Goal: Book appointment/travel/reservation

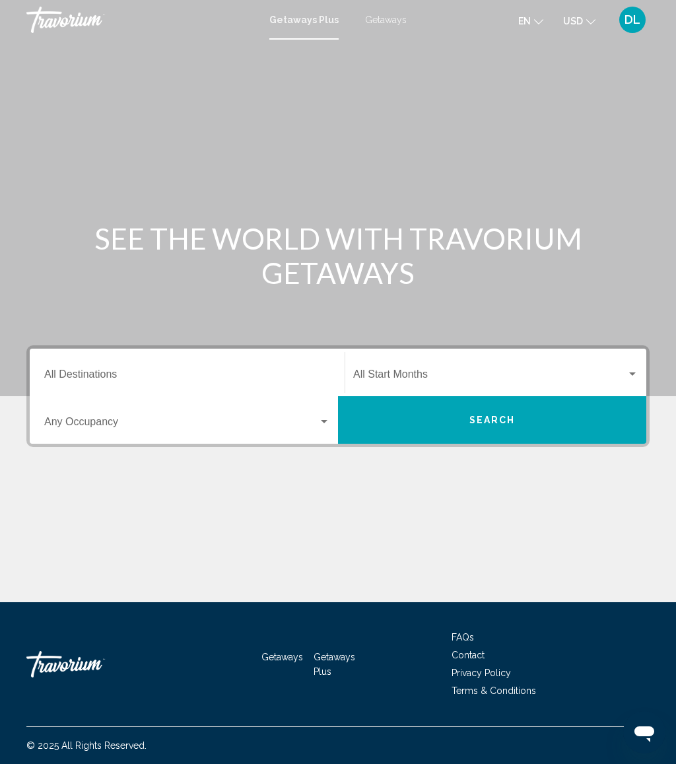
click at [192, 372] on input "Destination All Destinations" at bounding box center [187, 377] width 286 height 12
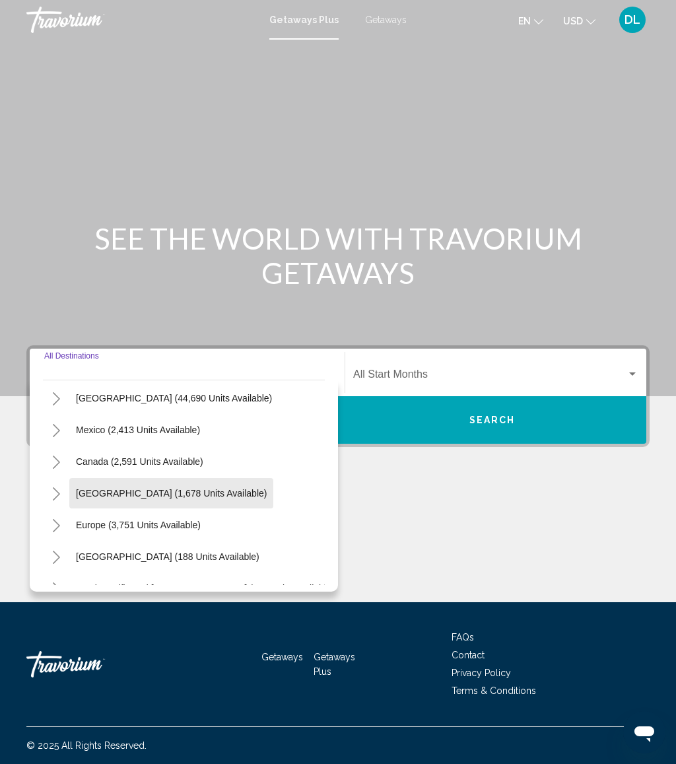
scroll to position [86, 0]
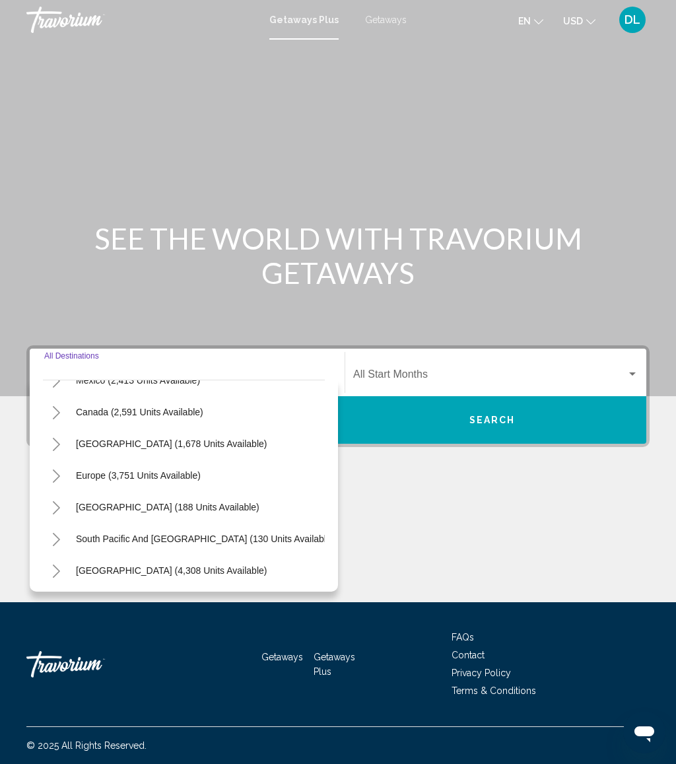
click at [188, 483] on button "Europe (3,751 units available)" at bounding box center [138, 475] width 138 height 30
type input "**********"
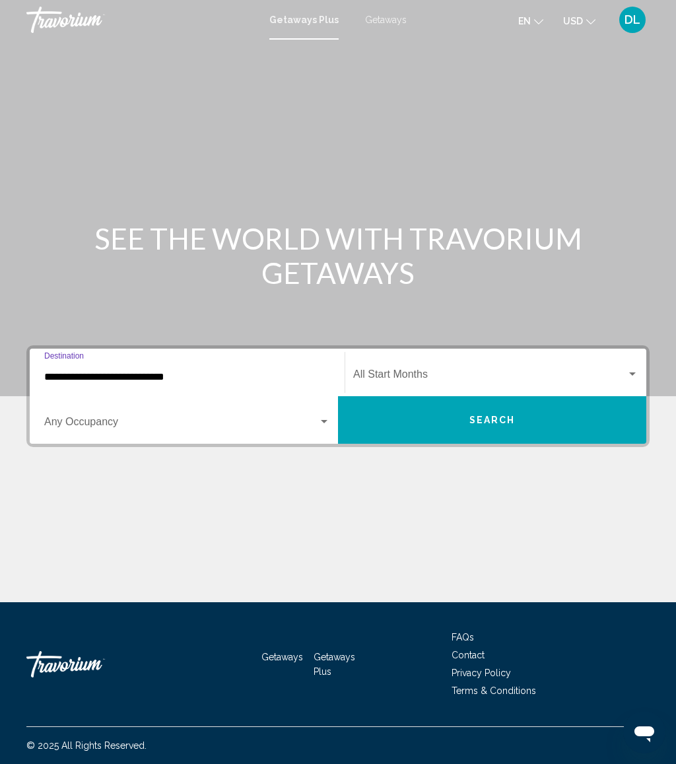
click at [96, 378] on input "**********" at bounding box center [187, 377] width 286 height 12
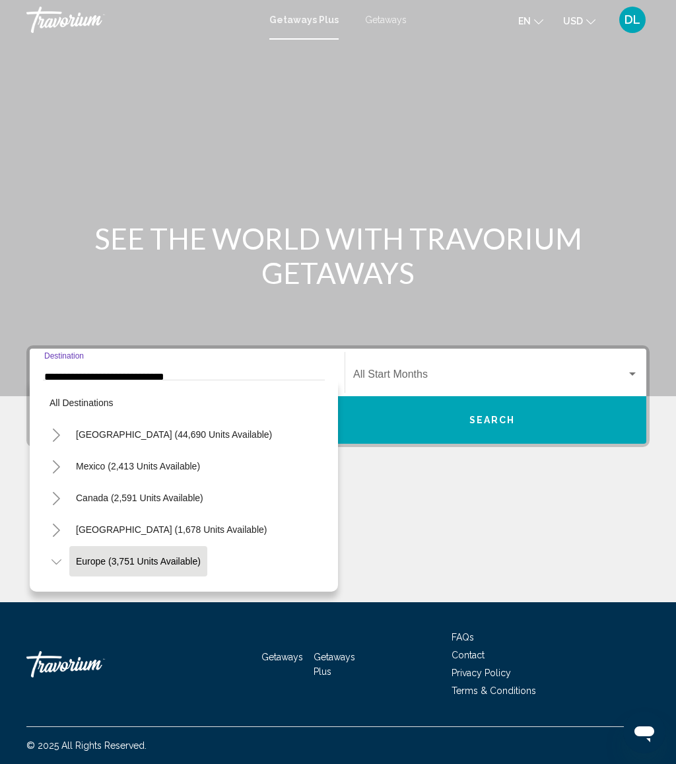
scroll to position [79, 0]
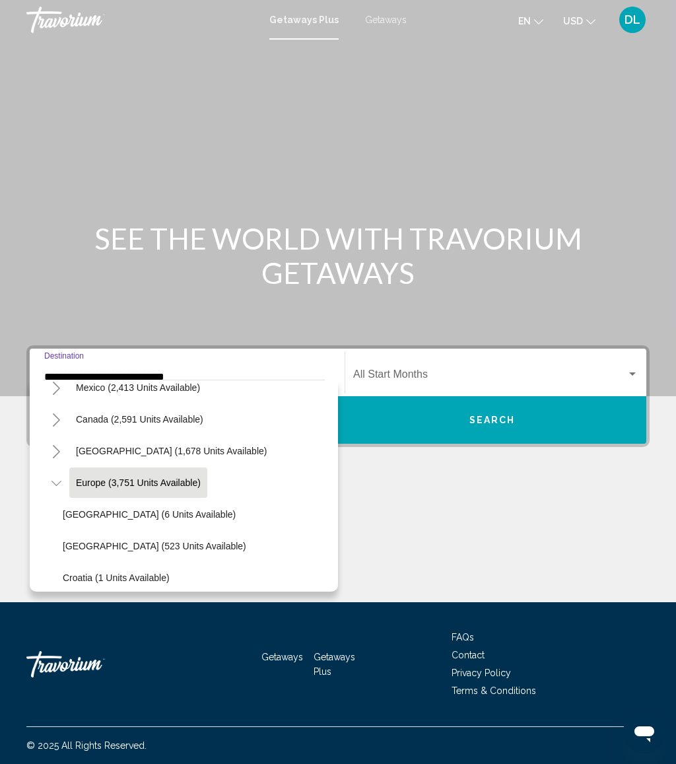
click at [60, 483] on icon "Toggle Europe (3,751 units available)" at bounding box center [56, 483] width 10 height 13
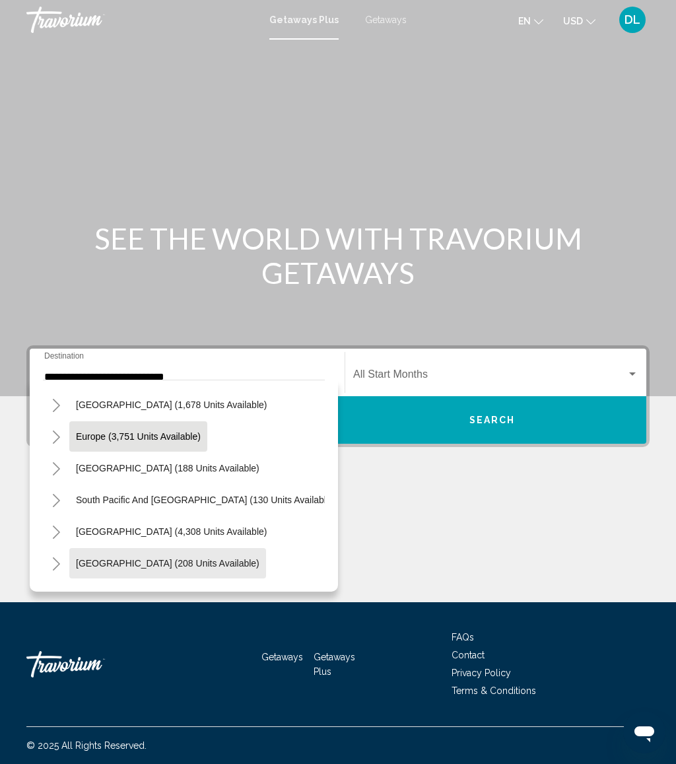
scroll to position [121, 0]
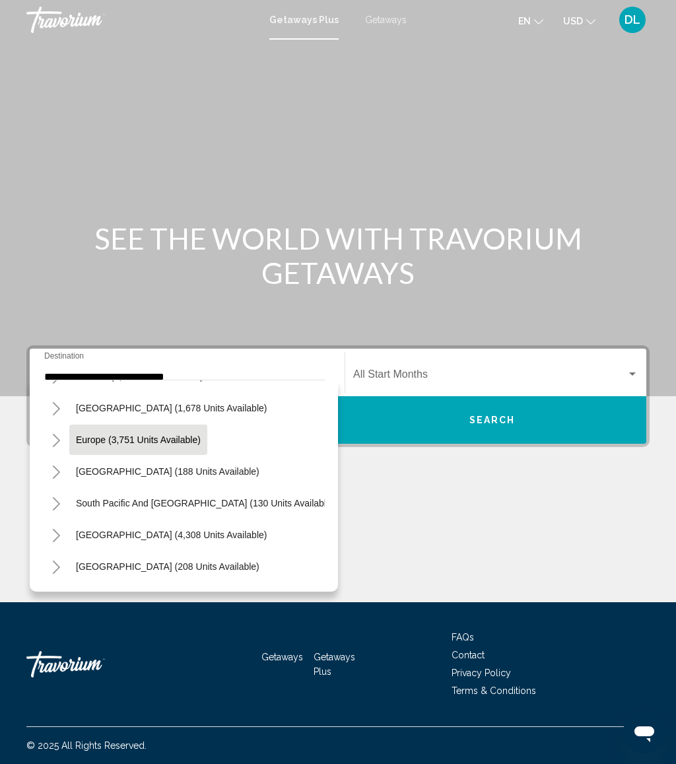
click at [387, 17] on span "Getaways" at bounding box center [386, 20] width 42 height 11
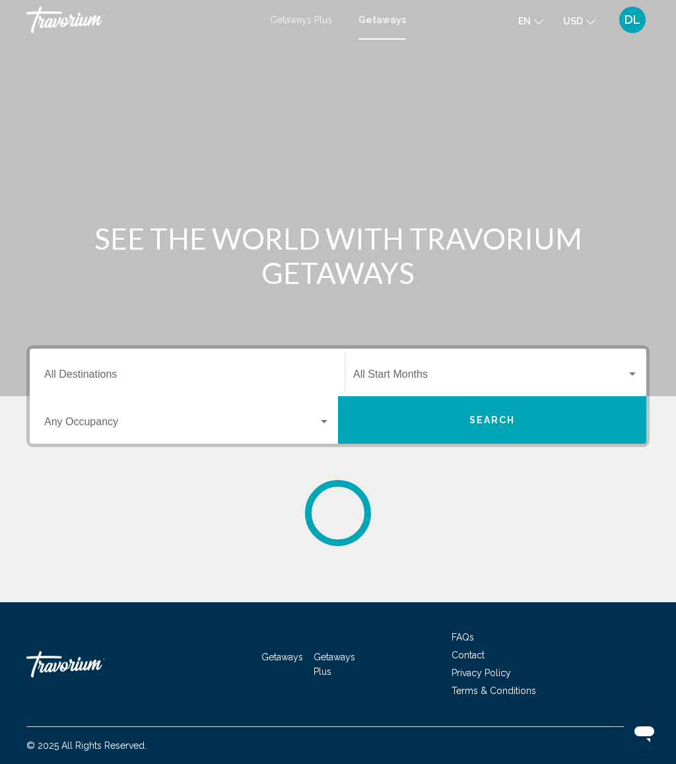
click at [120, 375] on input "Destination All Destinations" at bounding box center [187, 377] width 286 height 12
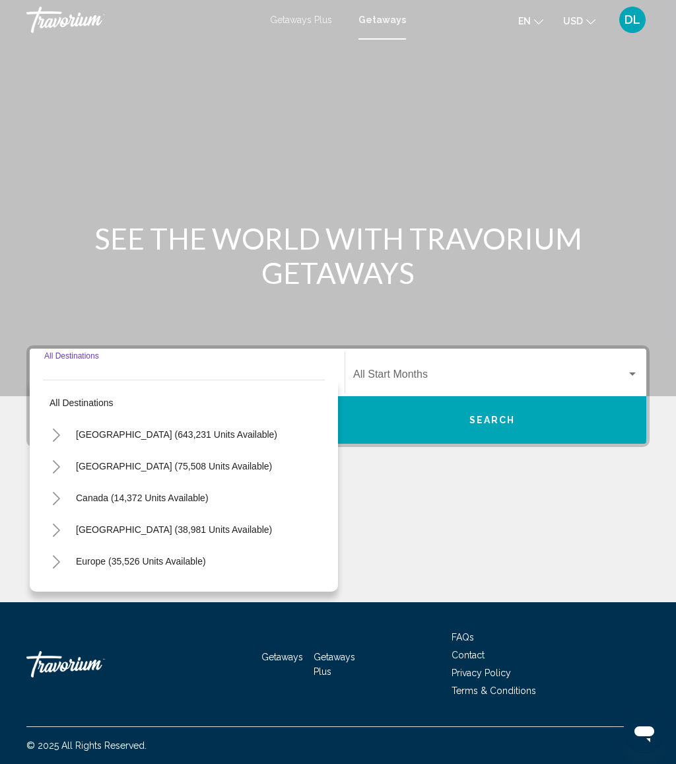
click at [59, 564] on icon "Toggle Europe (35,526 units available)" at bounding box center [56, 561] width 10 height 13
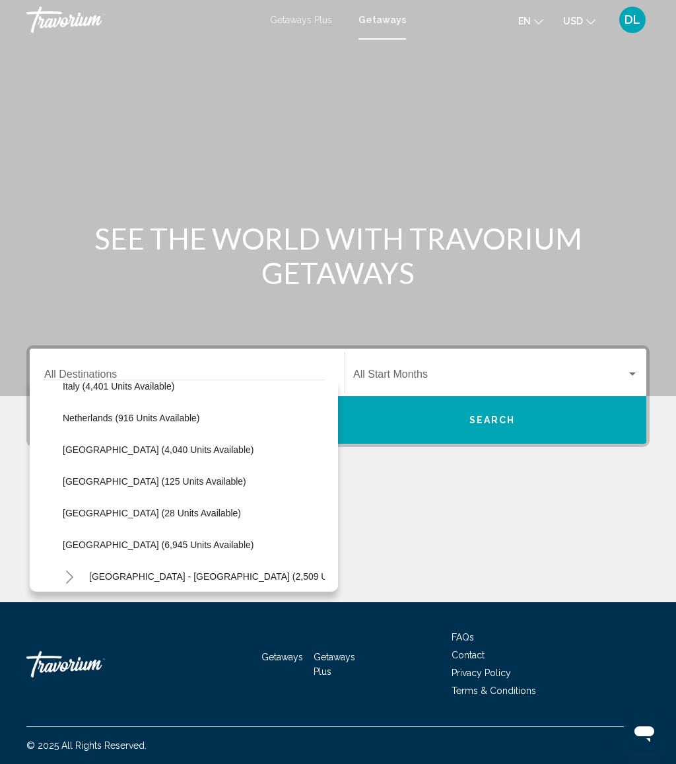
scroll to position [558, 0]
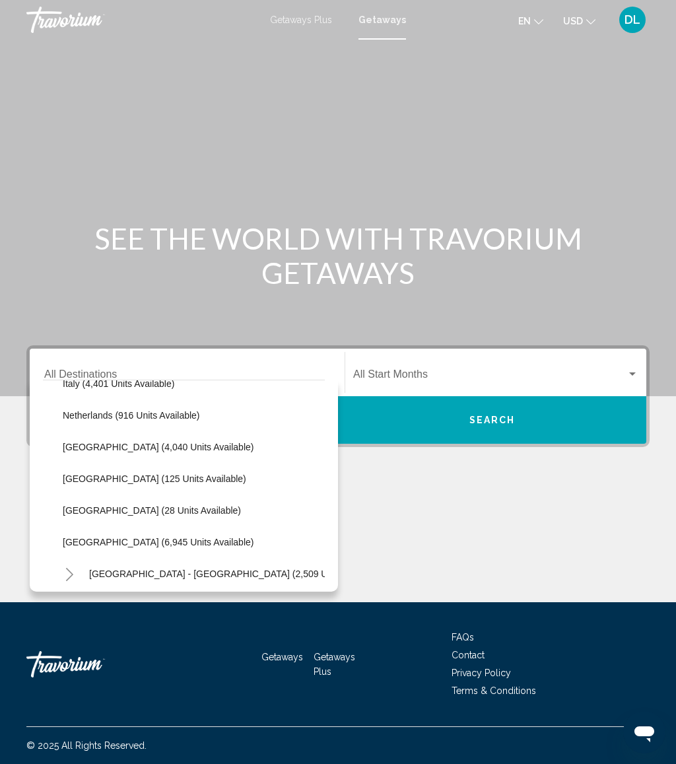
click at [158, 537] on span "Spain (6,945 units available)" at bounding box center [158, 542] width 191 height 11
type input "**********"
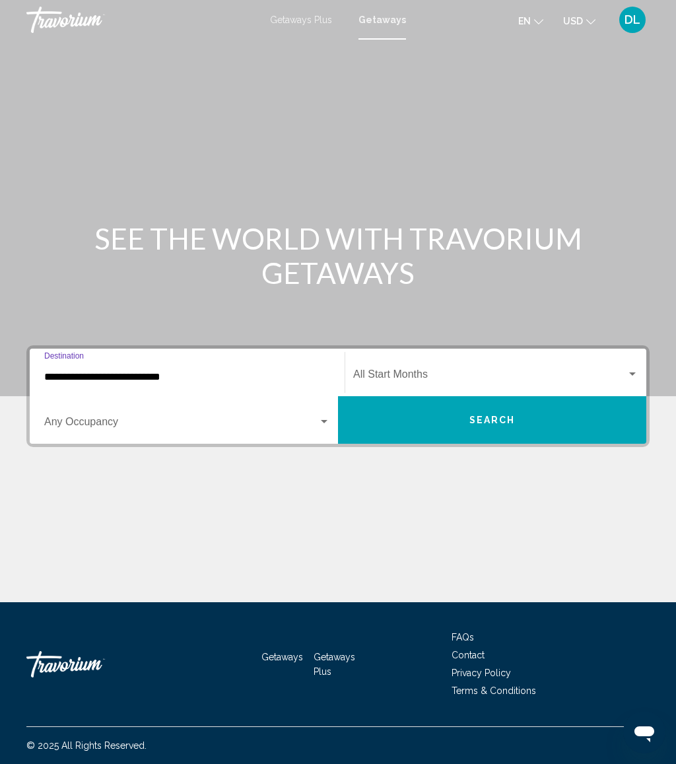
click at [314, 428] on span "Search widget" at bounding box center [181, 425] width 274 height 12
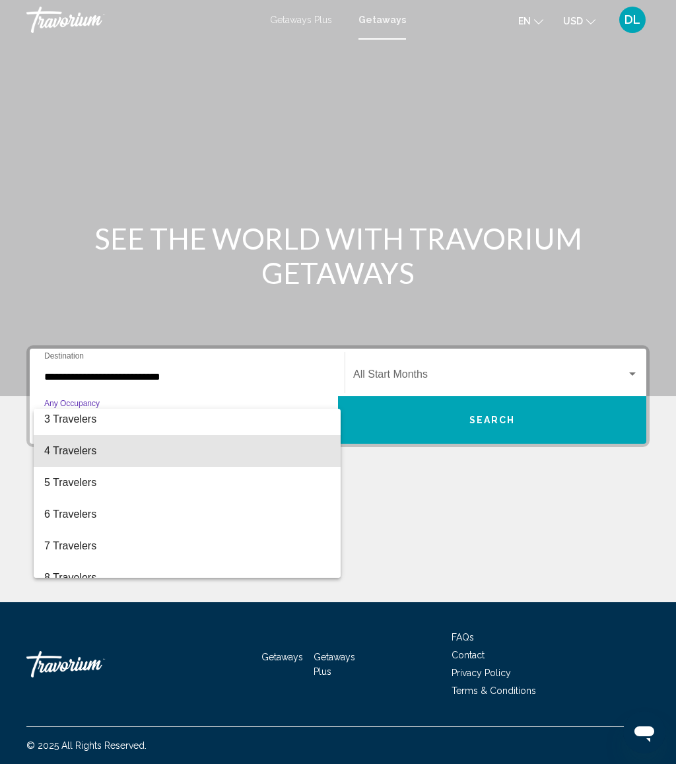
scroll to position [72, 0]
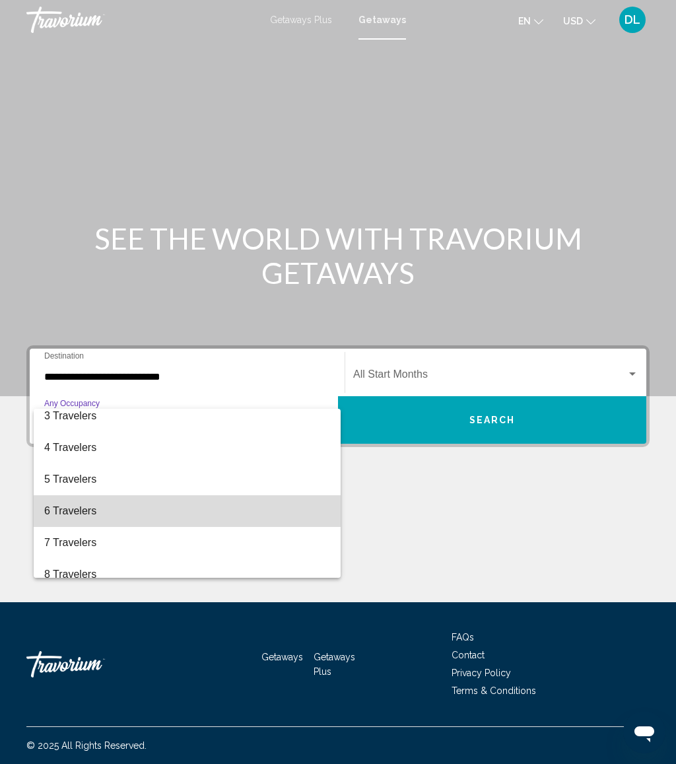
click at [195, 516] on span "6 Travelers" at bounding box center [187, 511] width 286 height 32
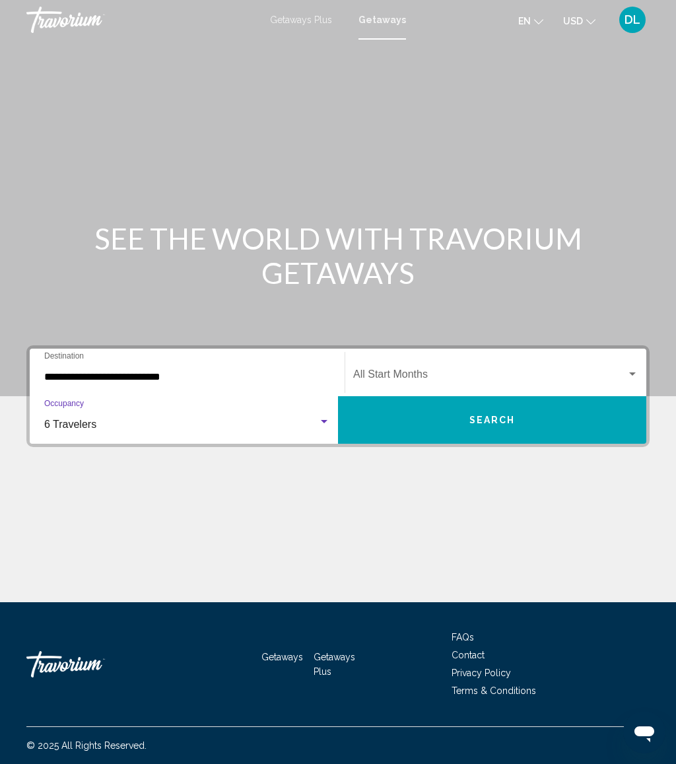
click at [447, 364] on div "Start Month All Start Months" at bounding box center [495, 373] width 285 height 42
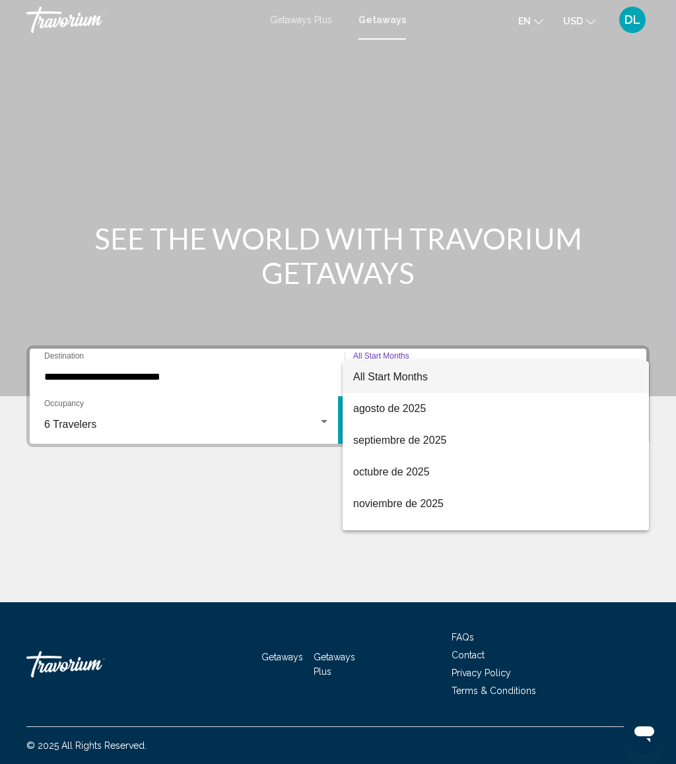
click at [325, 423] on div at bounding box center [338, 382] width 676 height 764
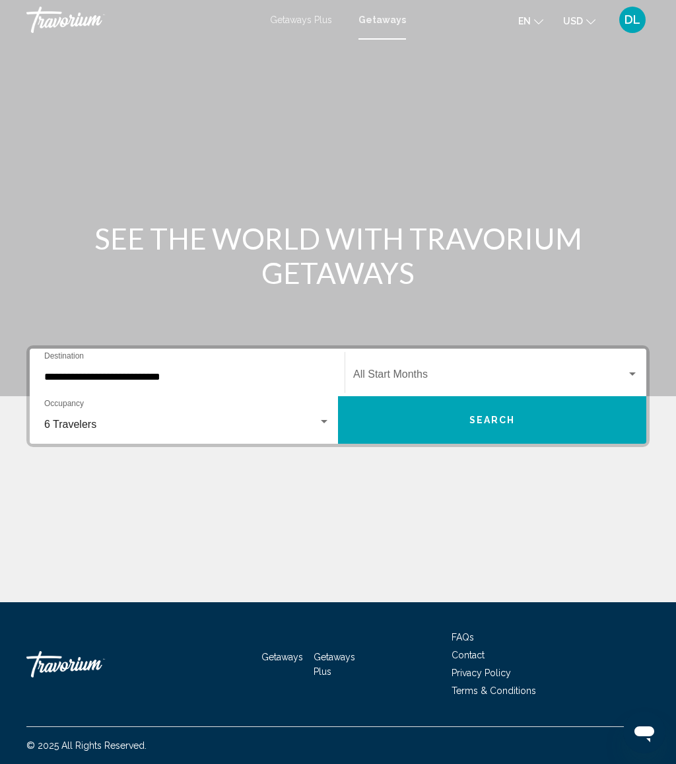
click at [319, 426] on div "Search widget" at bounding box center [324, 422] width 12 height 11
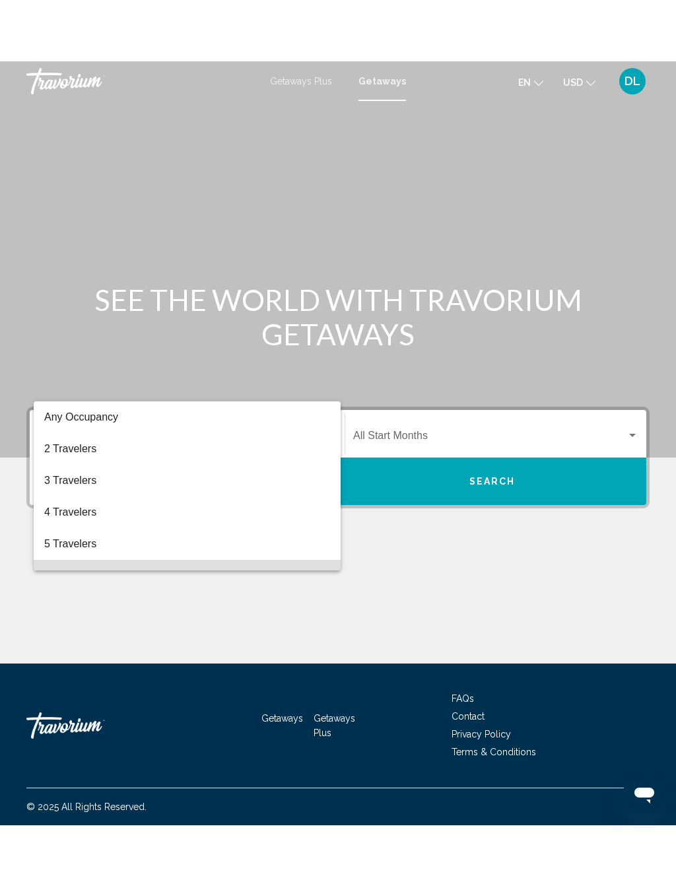
scroll to position [90, 0]
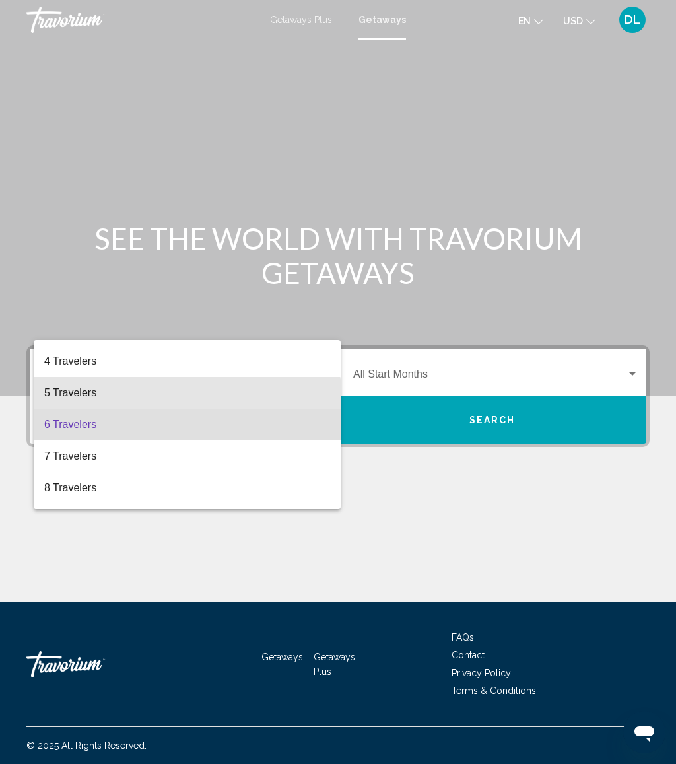
click at [147, 403] on span "5 Travelers" at bounding box center [187, 393] width 286 height 32
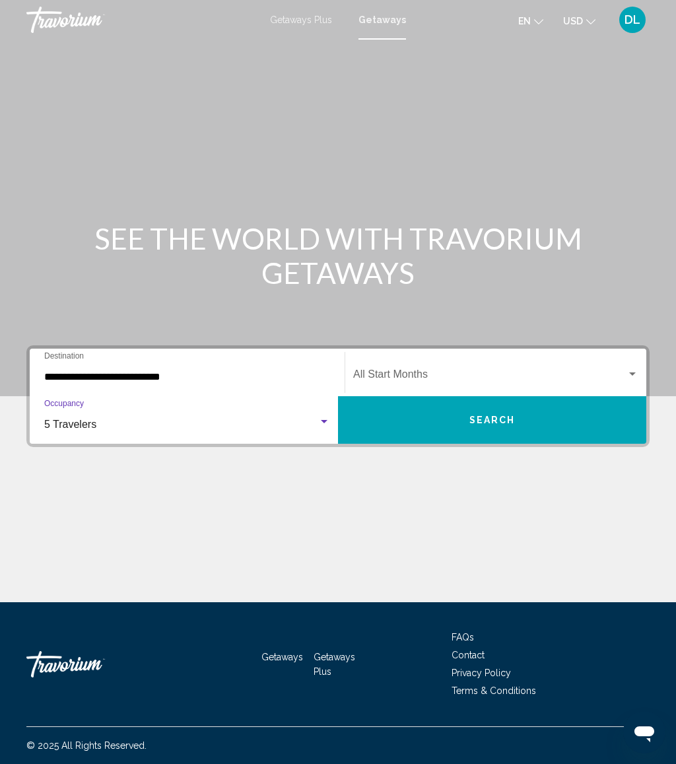
click at [443, 374] on span "Search widget" at bounding box center [489, 377] width 273 height 12
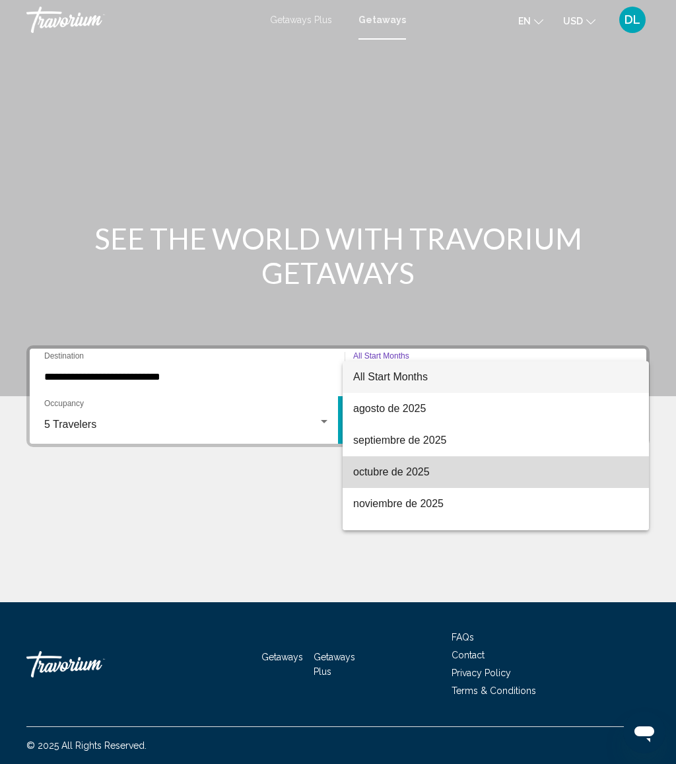
click at [422, 481] on span "octubre de 2025" at bounding box center [495, 472] width 285 height 32
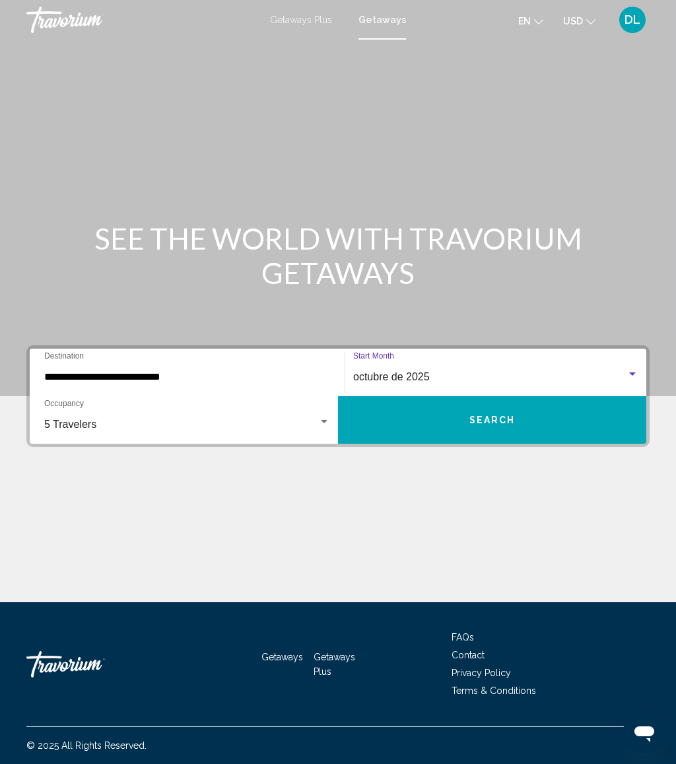
click at [554, 425] on button "Search" at bounding box center [492, 420] width 308 height 48
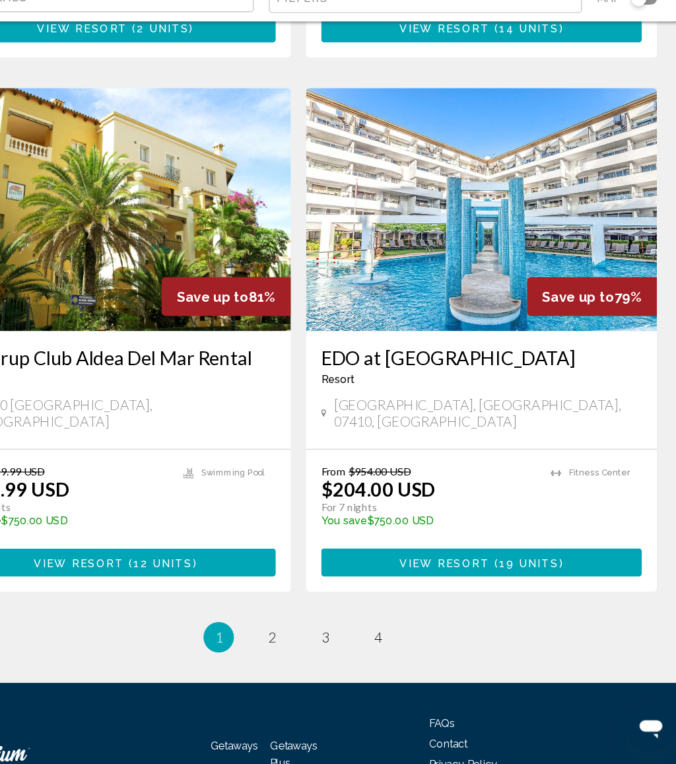
scroll to position [2329, 0]
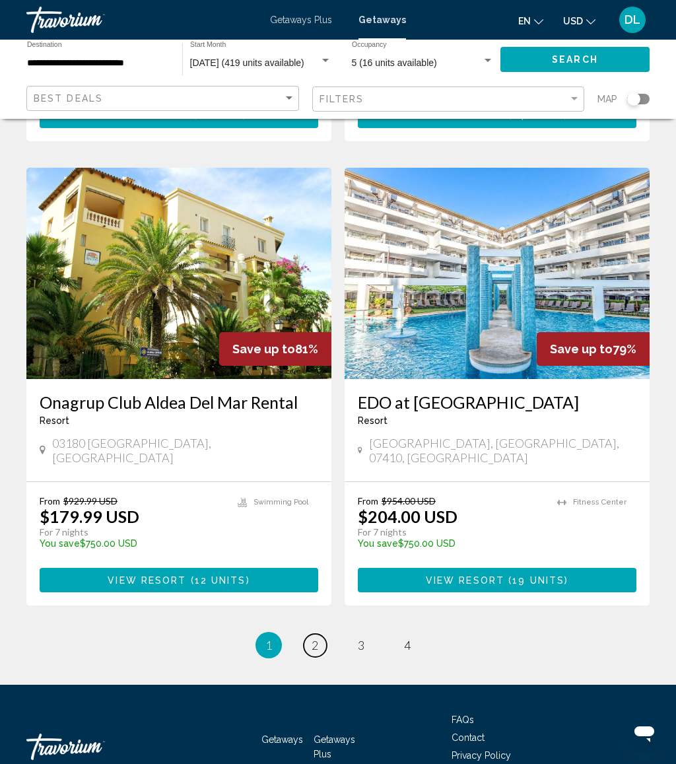
click at [313, 638] on span "2" at bounding box center [315, 645] width 7 height 15
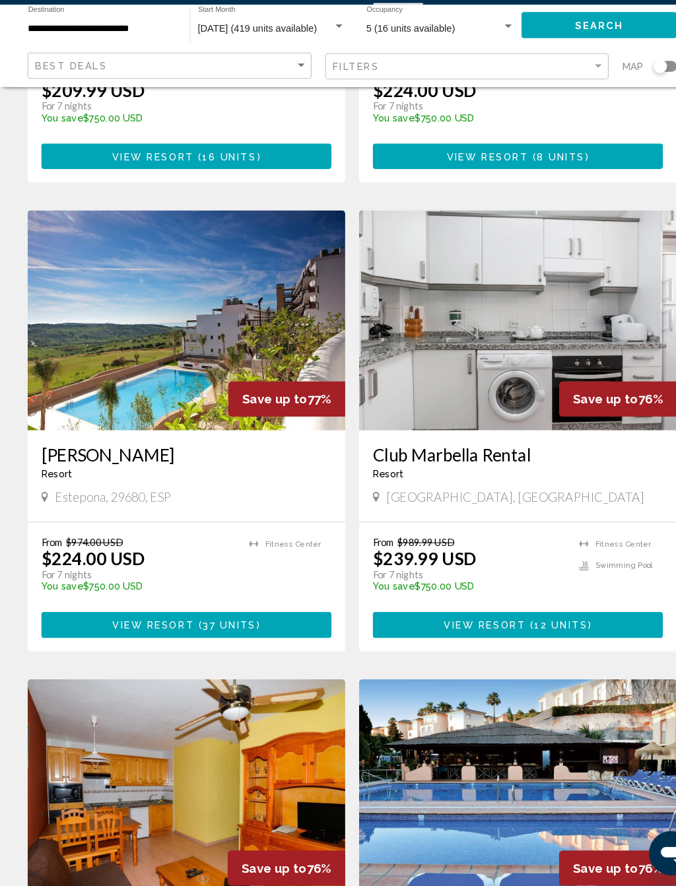
scroll to position [450, 0]
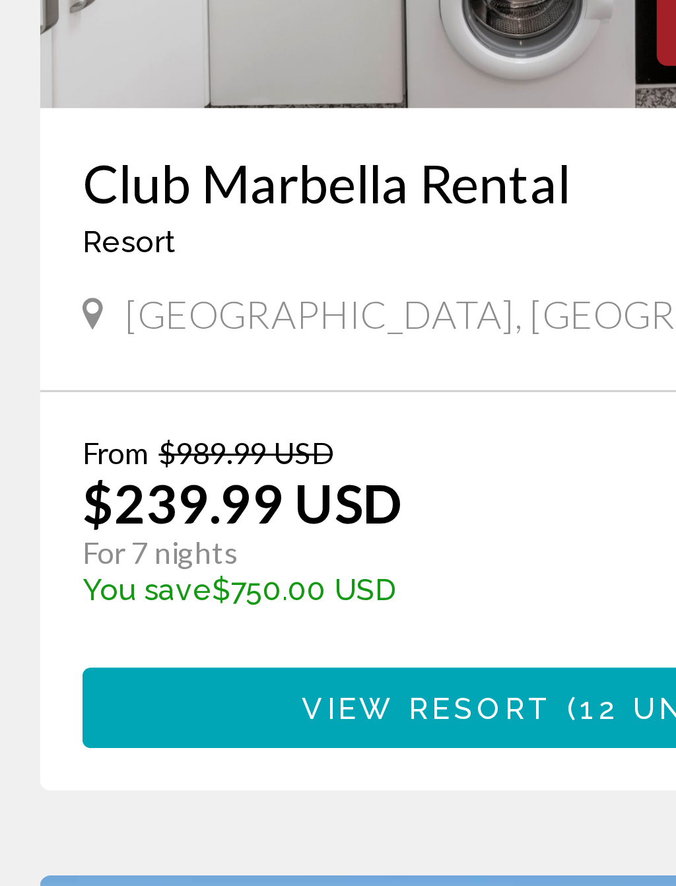
click at [426, 631] on span "View Resort" at bounding box center [465, 636] width 79 height 11
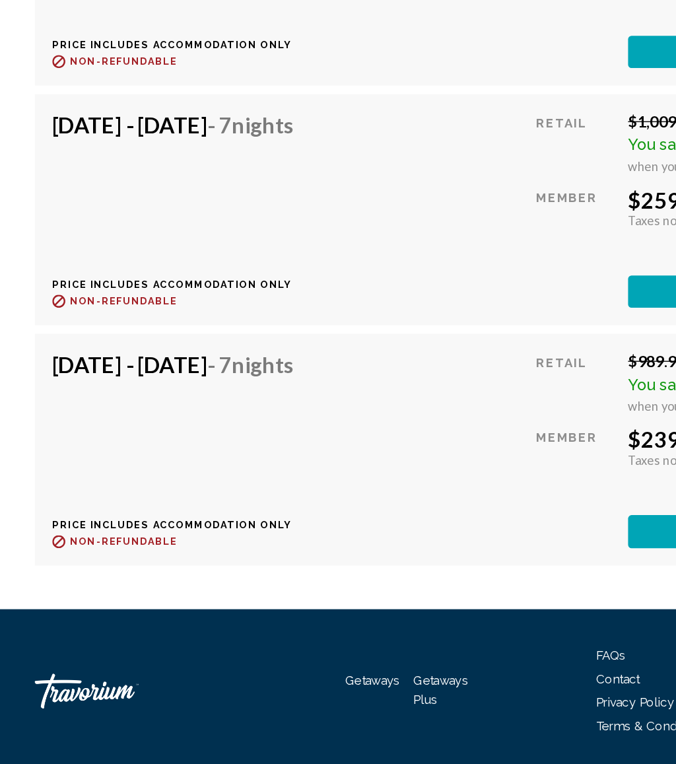
scroll to position [2834, 0]
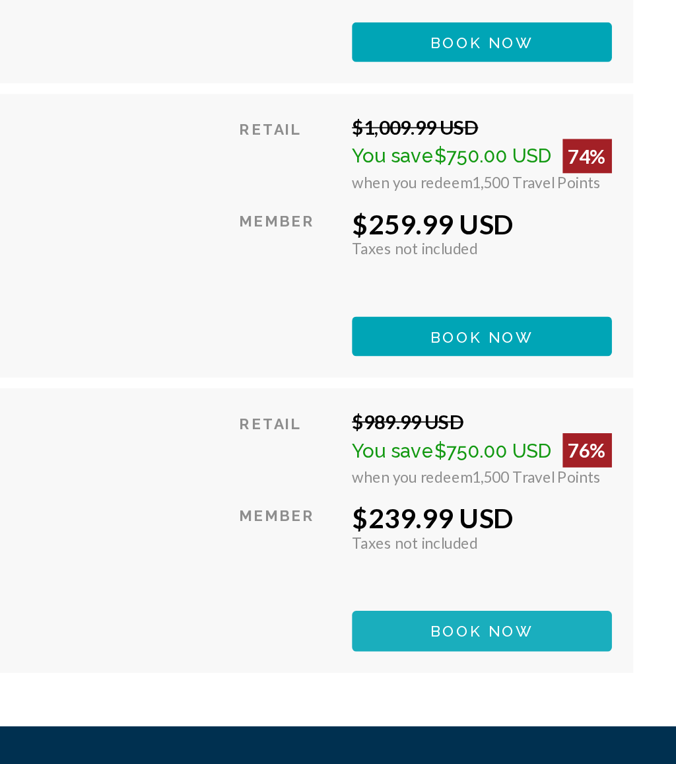
click at [476, 217] on button "Book now" at bounding box center [556, 205] width 160 height 24
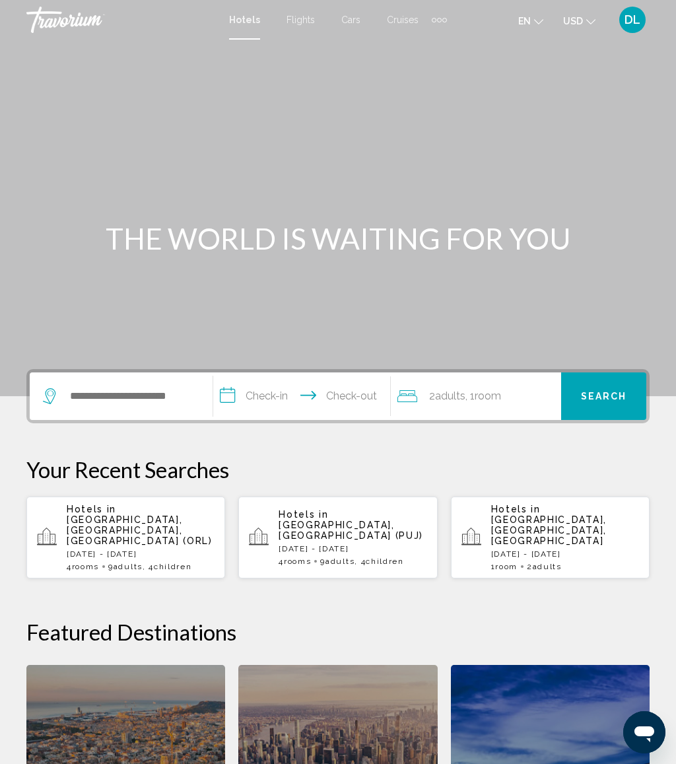
click at [168, 526] on div "Hotels in [GEOGRAPHIC_DATA], [GEOGRAPHIC_DATA], [GEOGRAPHIC_DATA] (ORL) [DATE] …" at bounding box center [141, 537] width 148 height 67
